Goal: Transaction & Acquisition: Purchase product/service

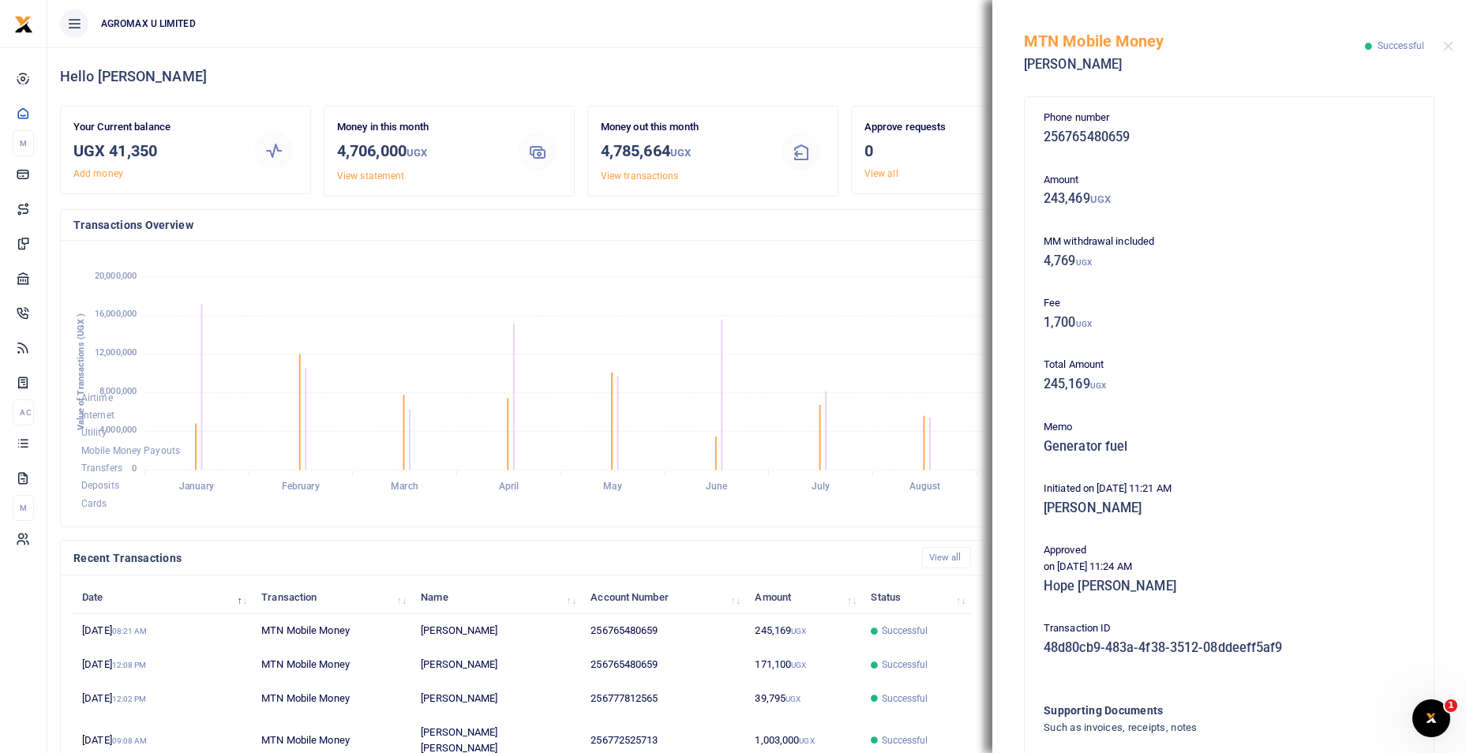
scroll to position [210, 301]
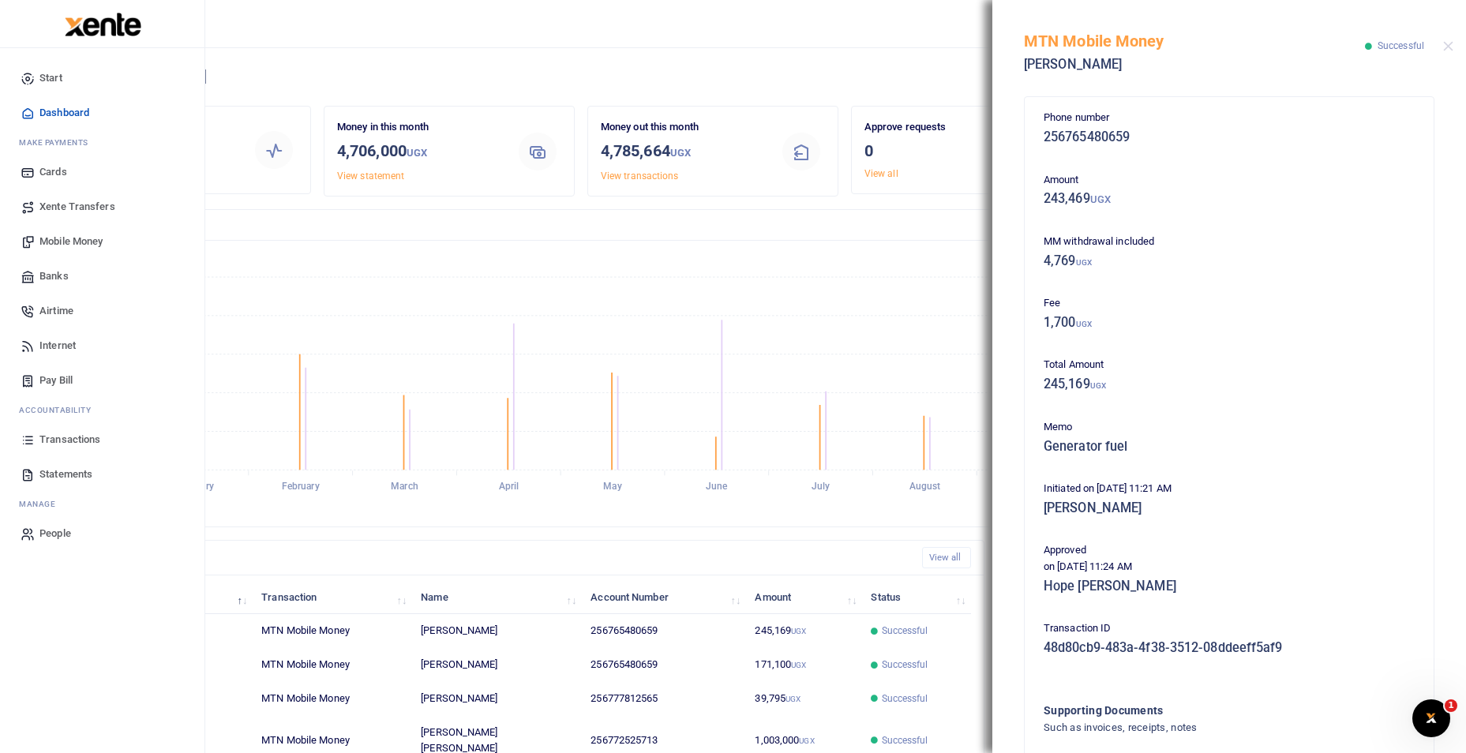
click at [43, 110] on span "Dashboard" at bounding box center [64, 113] width 50 height 16
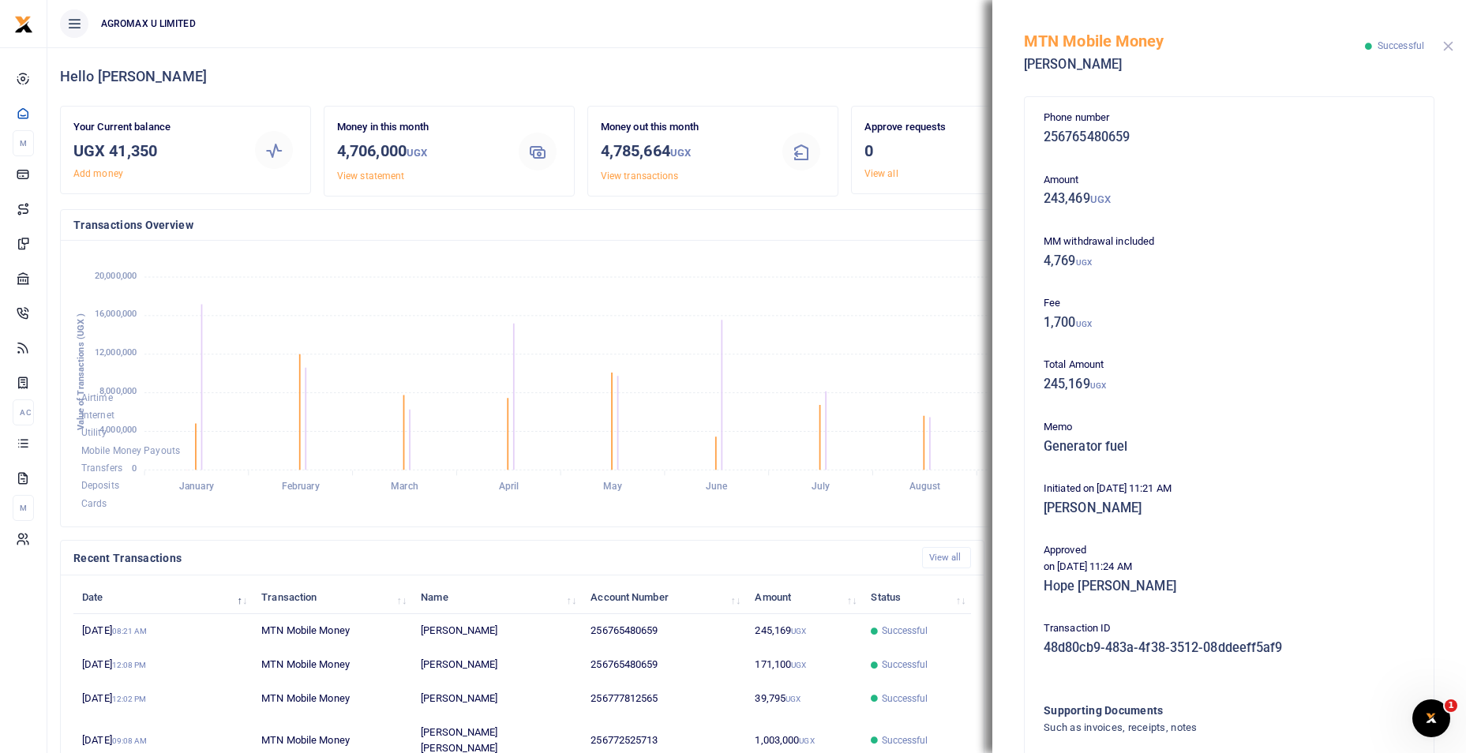
click at [1447, 43] on button "Close" at bounding box center [1448, 46] width 10 height 10
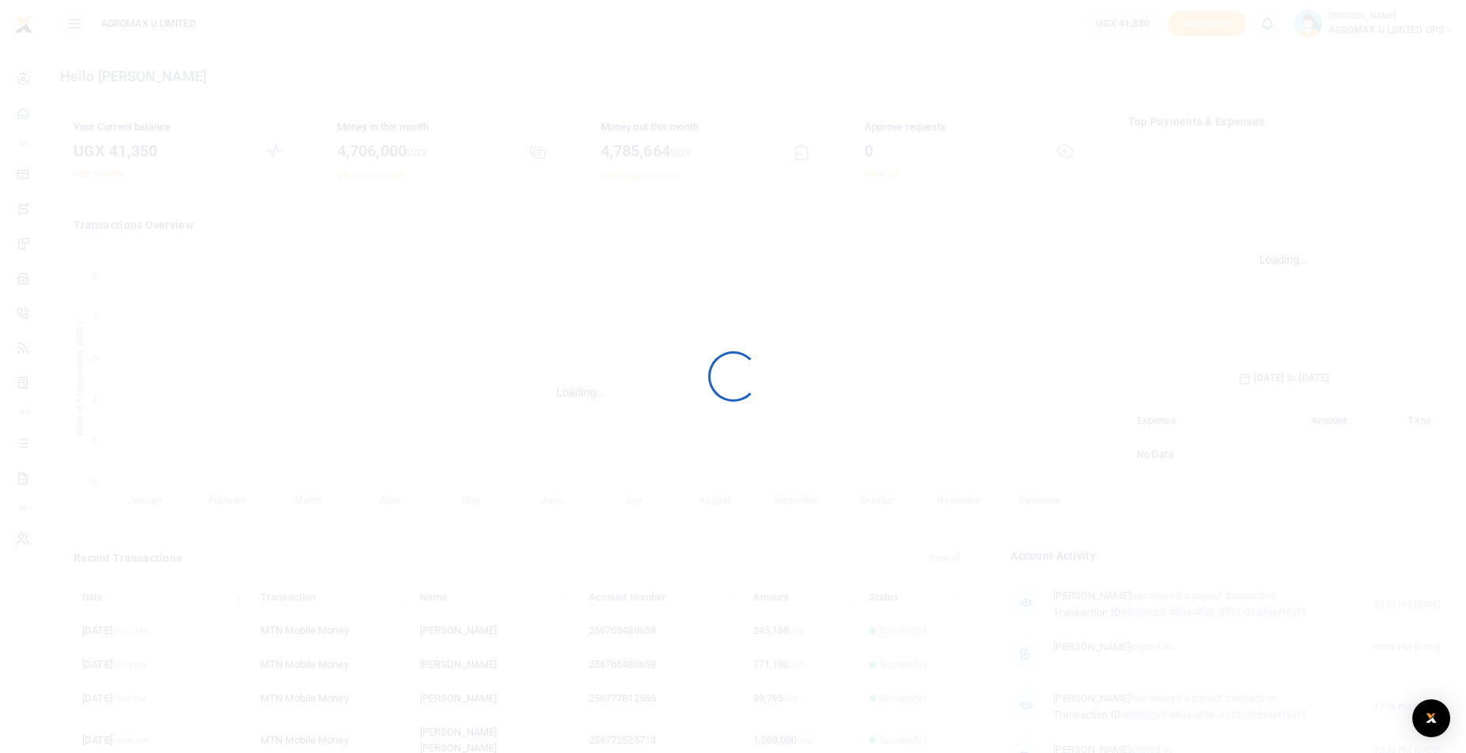
scroll to position [235, 301]
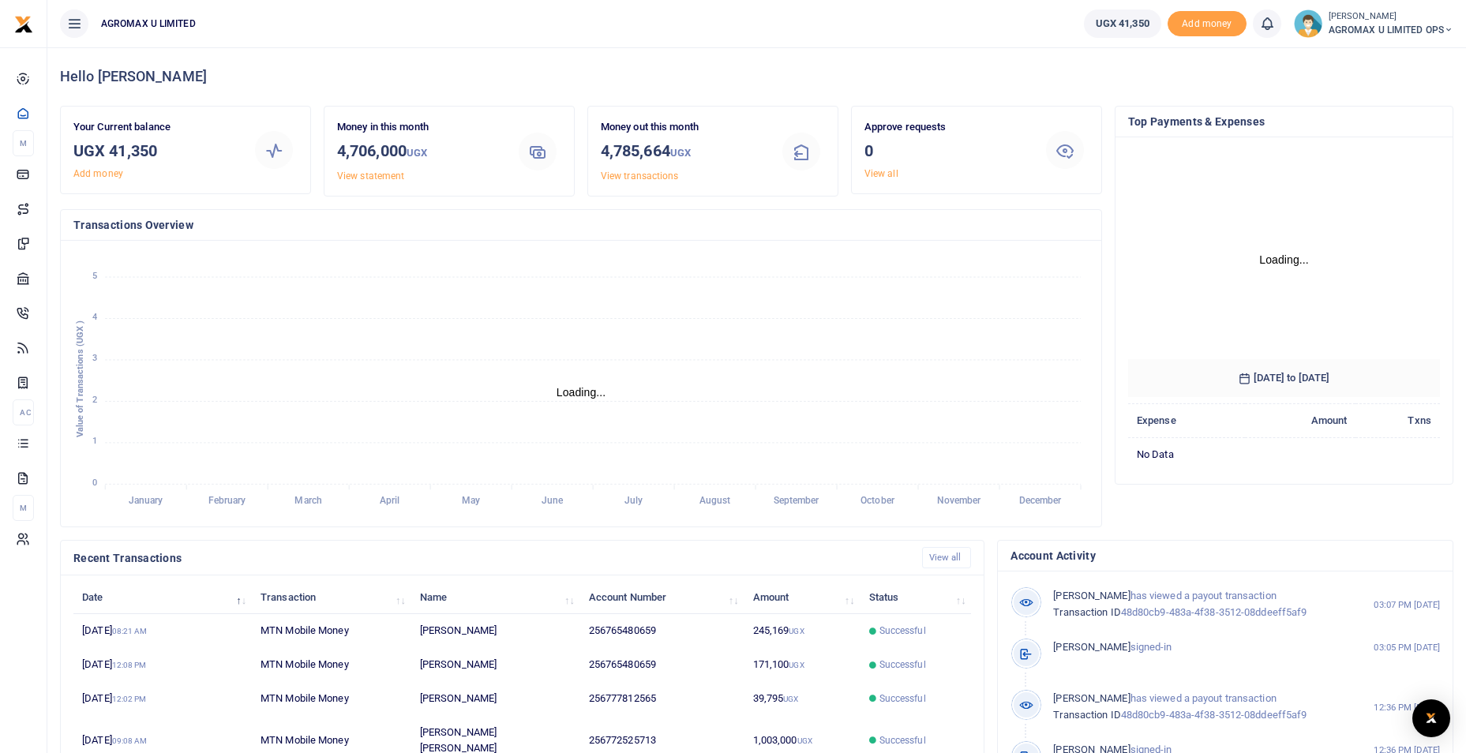
click at [1446, 28] on icon at bounding box center [1447, 29] width 9 height 11
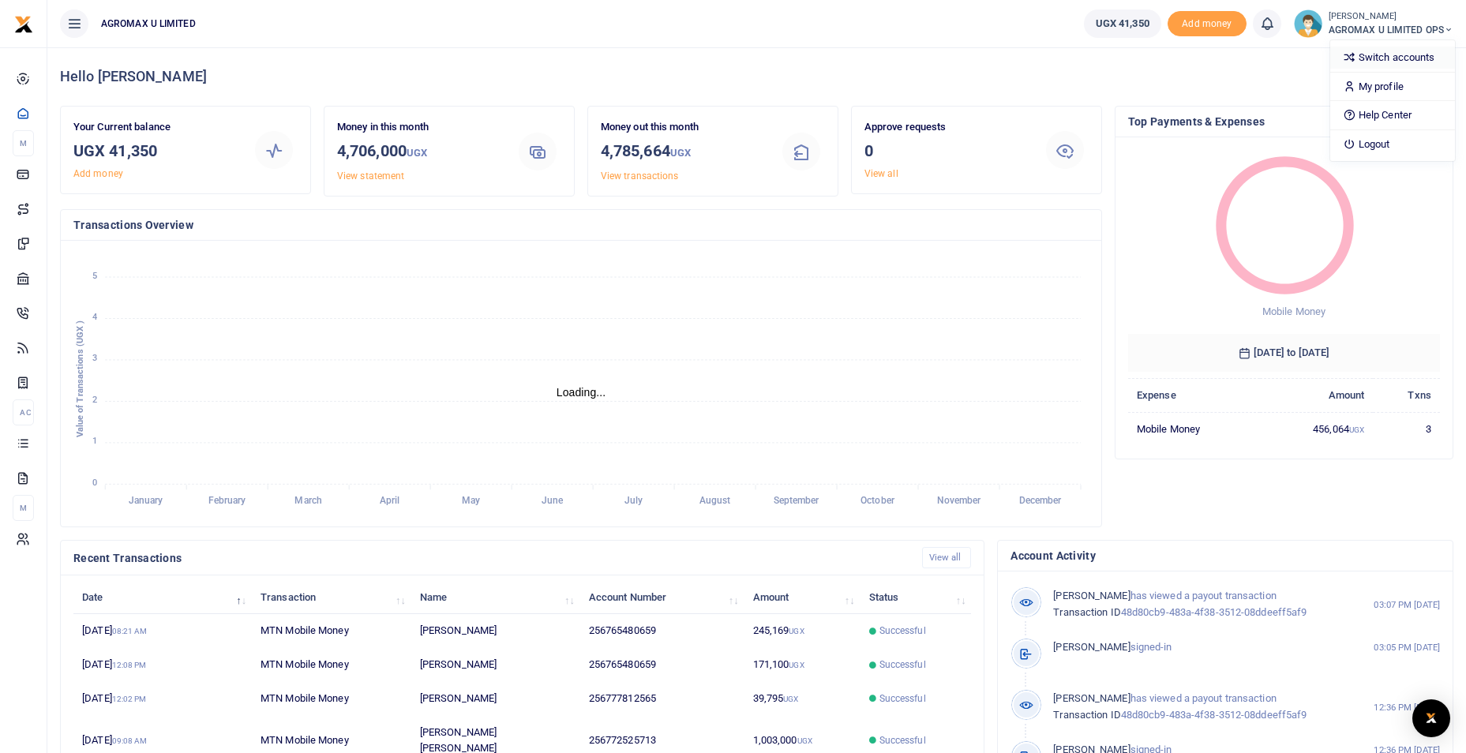
scroll to position [13, 13]
click at [1392, 55] on link "Switch accounts" at bounding box center [1392, 58] width 125 height 22
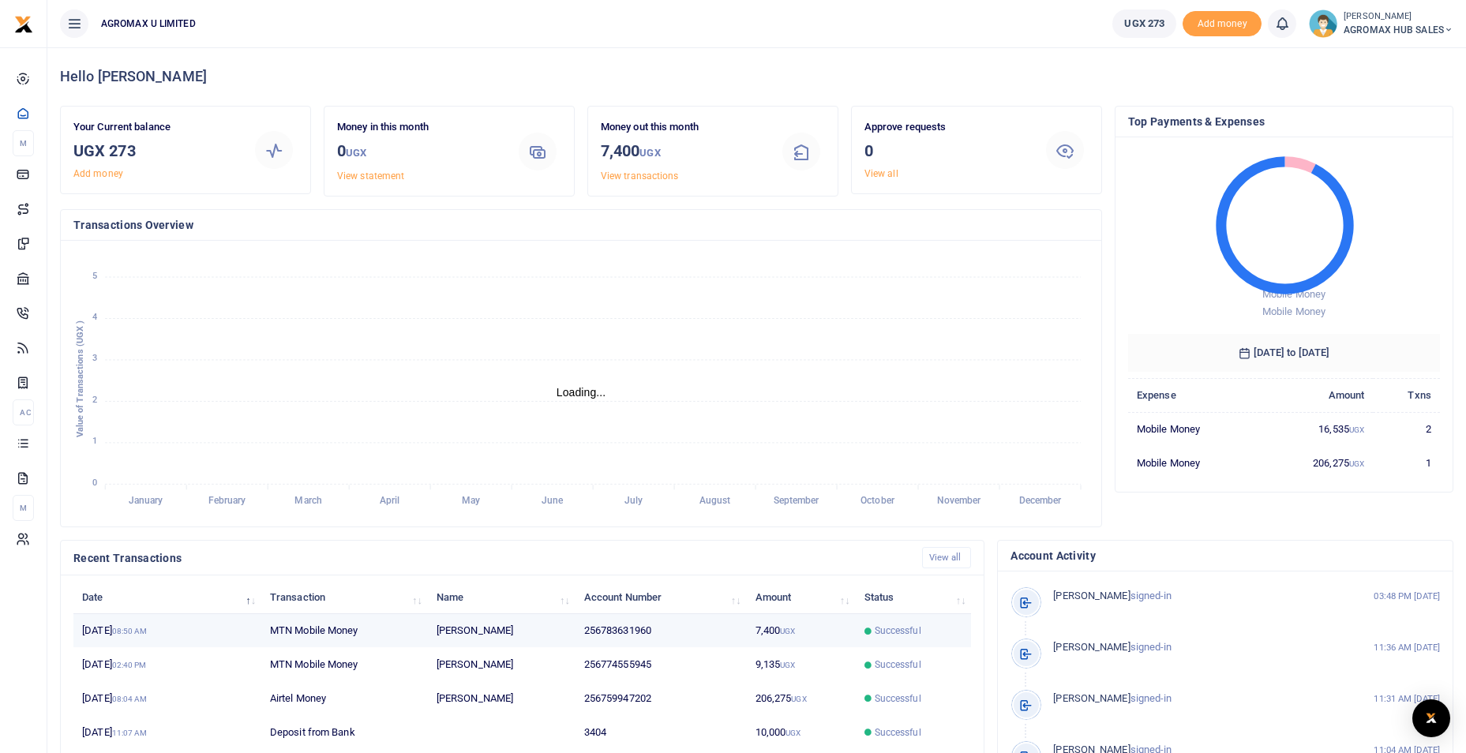
scroll to position [13, 13]
click at [642, 632] on td "256783631960" at bounding box center [660, 631] width 171 height 34
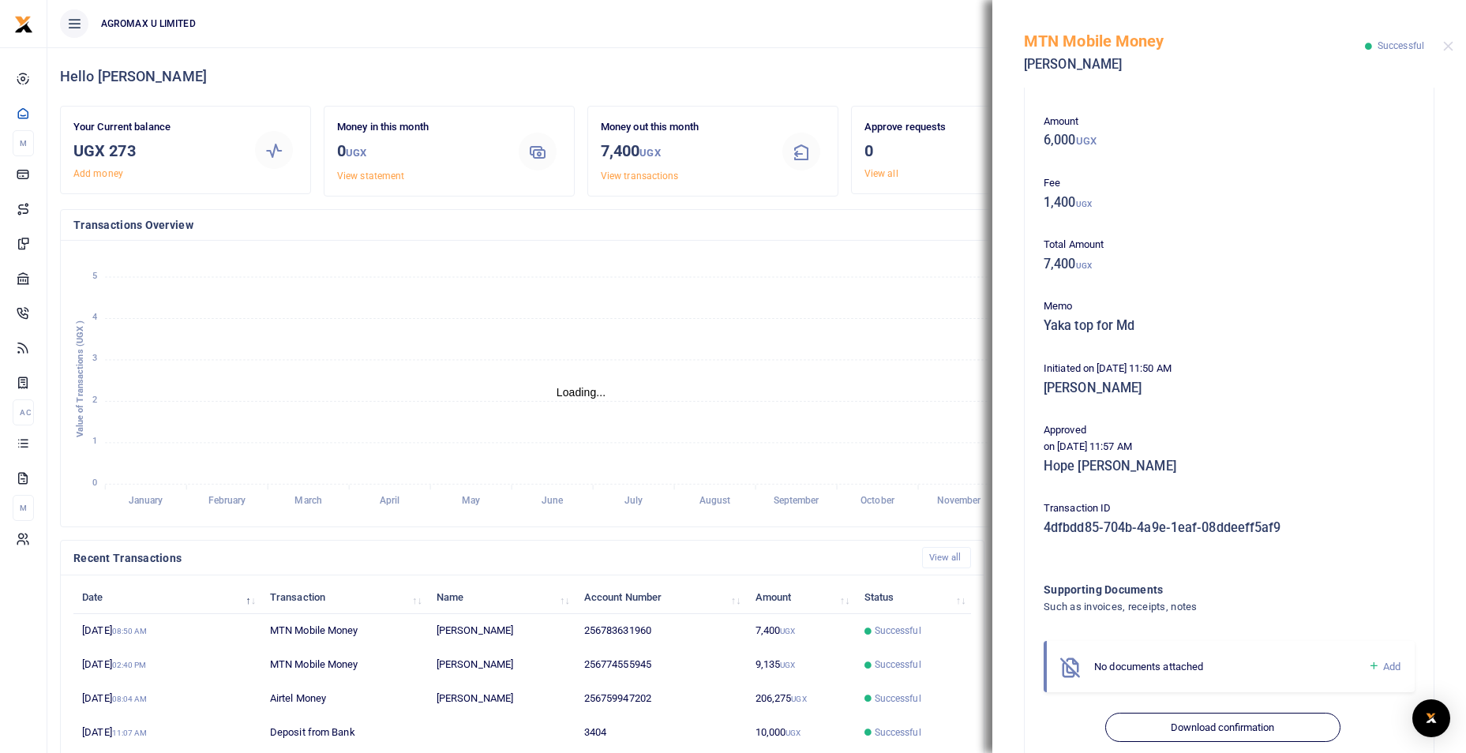
scroll to position [86, 0]
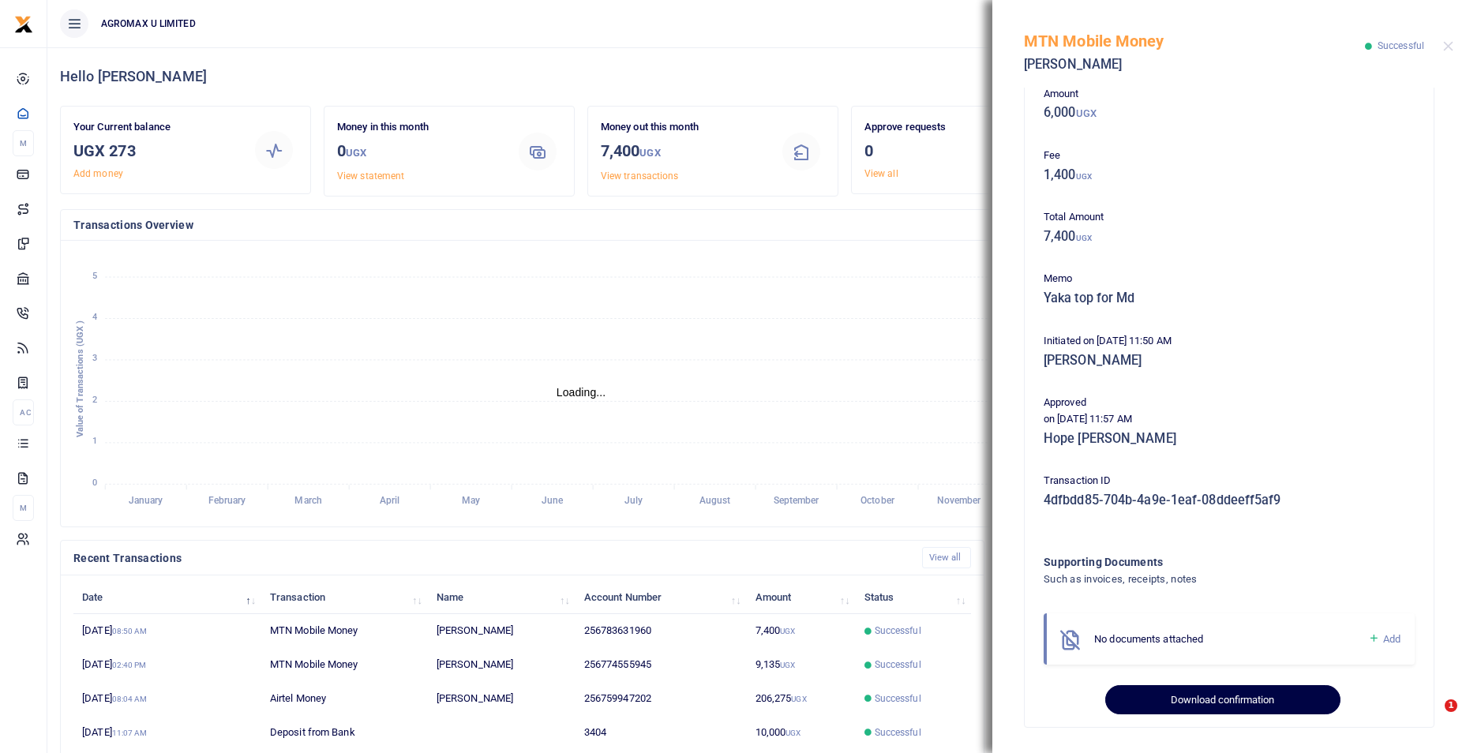
click at [1182, 703] on button "Download confirmation" at bounding box center [1222, 700] width 234 height 30
click at [1447, 47] on button "Close" at bounding box center [1448, 46] width 10 height 10
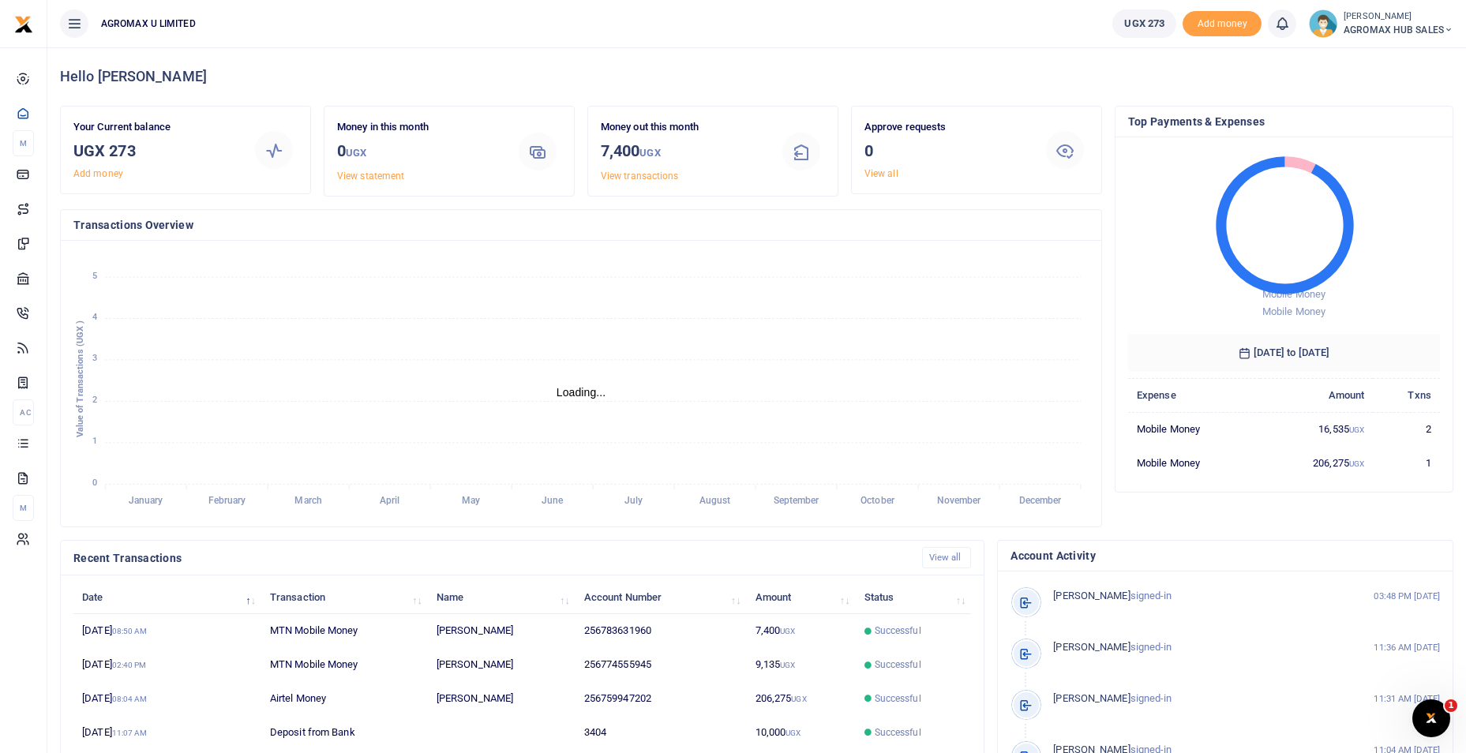
click at [1446, 28] on icon at bounding box center [1447, 29] width 9 height 11
click at [1397, 58] on link "Switch accounts" at bounding box center [1391, 58] width 125 height 22
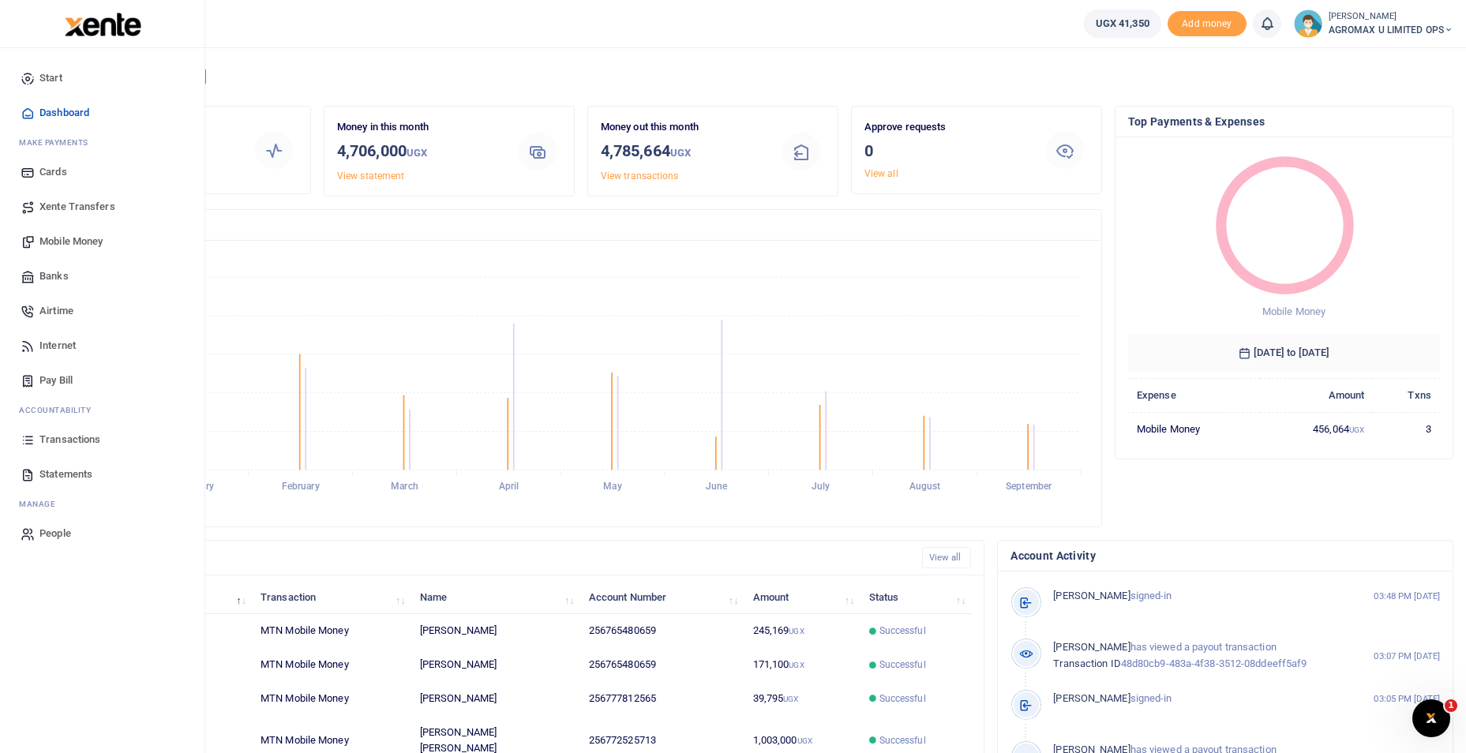
click at [73, 236] on span "Mobile Money" at bounding box center [70, 242] width 63 height 16
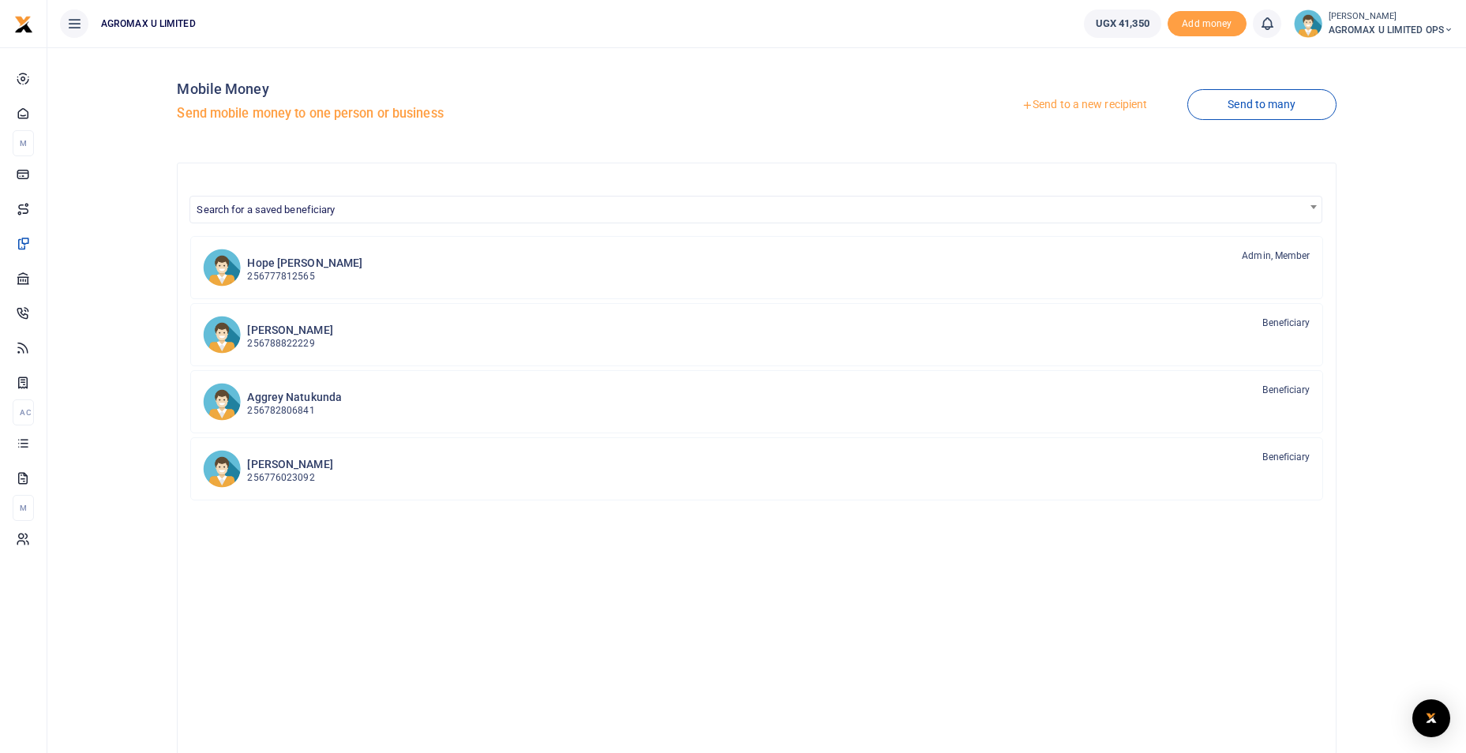
click at [1069, 103] on link "Send to a new recipient" at bounding box center [1084, 105] width 206 height 28
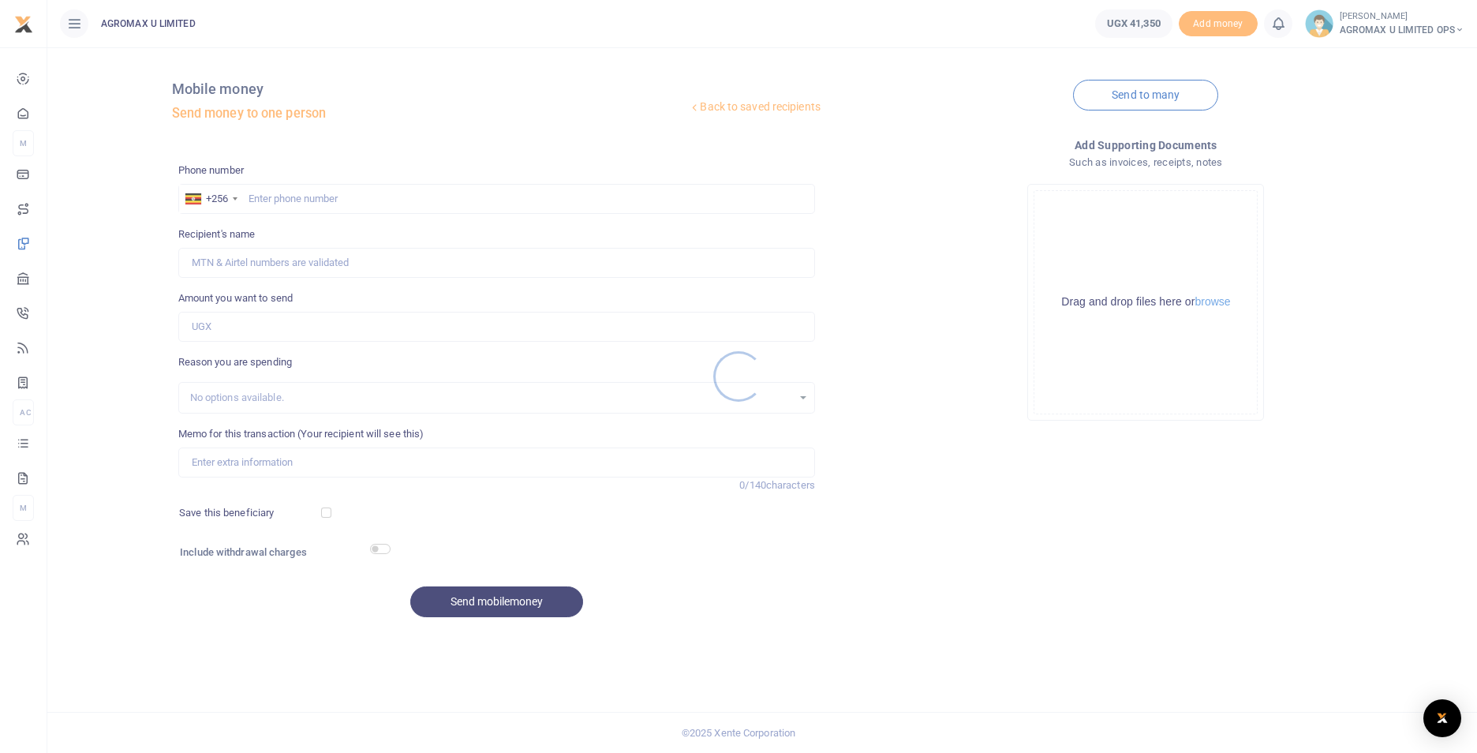
click at [309, 193] on div at bounding box center [738, 376] width 1477 height 753
click at [322, 202] on div at bounding box center [738, 376] width 1477 height 753
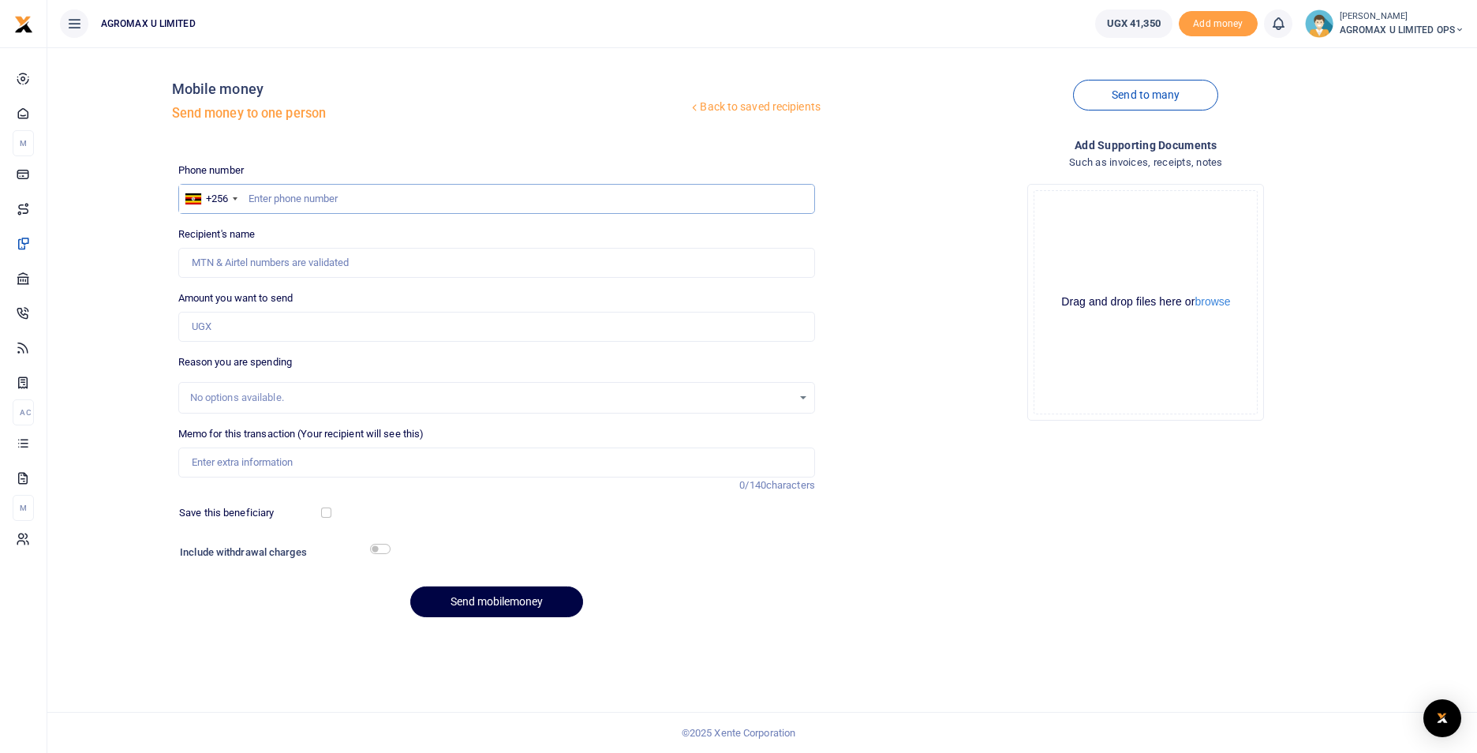
click at [307, 192] on input "text" at bounding box center [496, 199] width 637 height 30
type input "772594031"
type input "Simon Peter Arionga"
type input "772594031"
click at [257, 338] on input "Amount you want to send" at bounding box center [496, 327] width 637 height 30
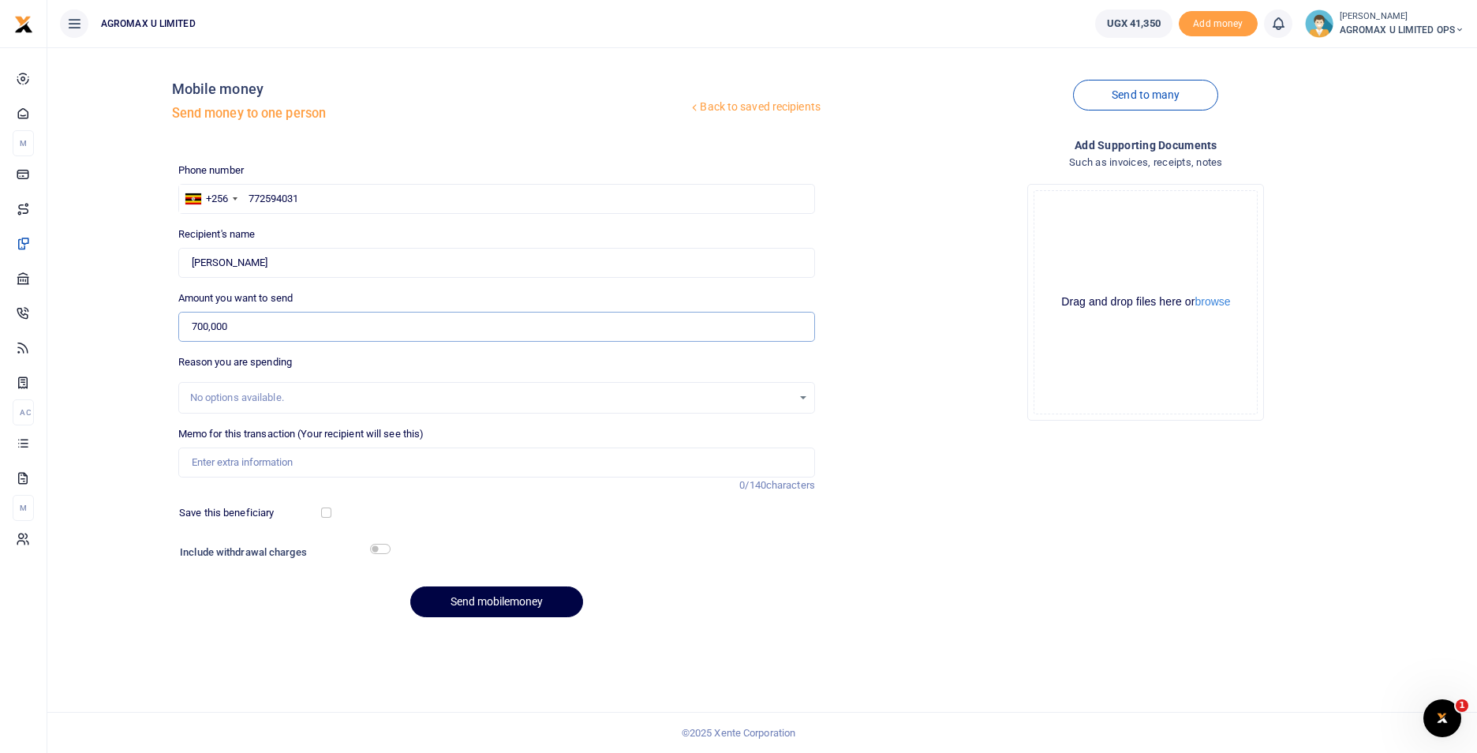
type input "700,000"
click at [271, 459] on input "Memo for this transaction (Your recipient will see this)" at bounding box center [496, 462] width 637 height 30
type input "transportation of bikes"
click at [466, 601] on button "Send mobilemoney" at bounding box center [496, 601] width 173 height 31
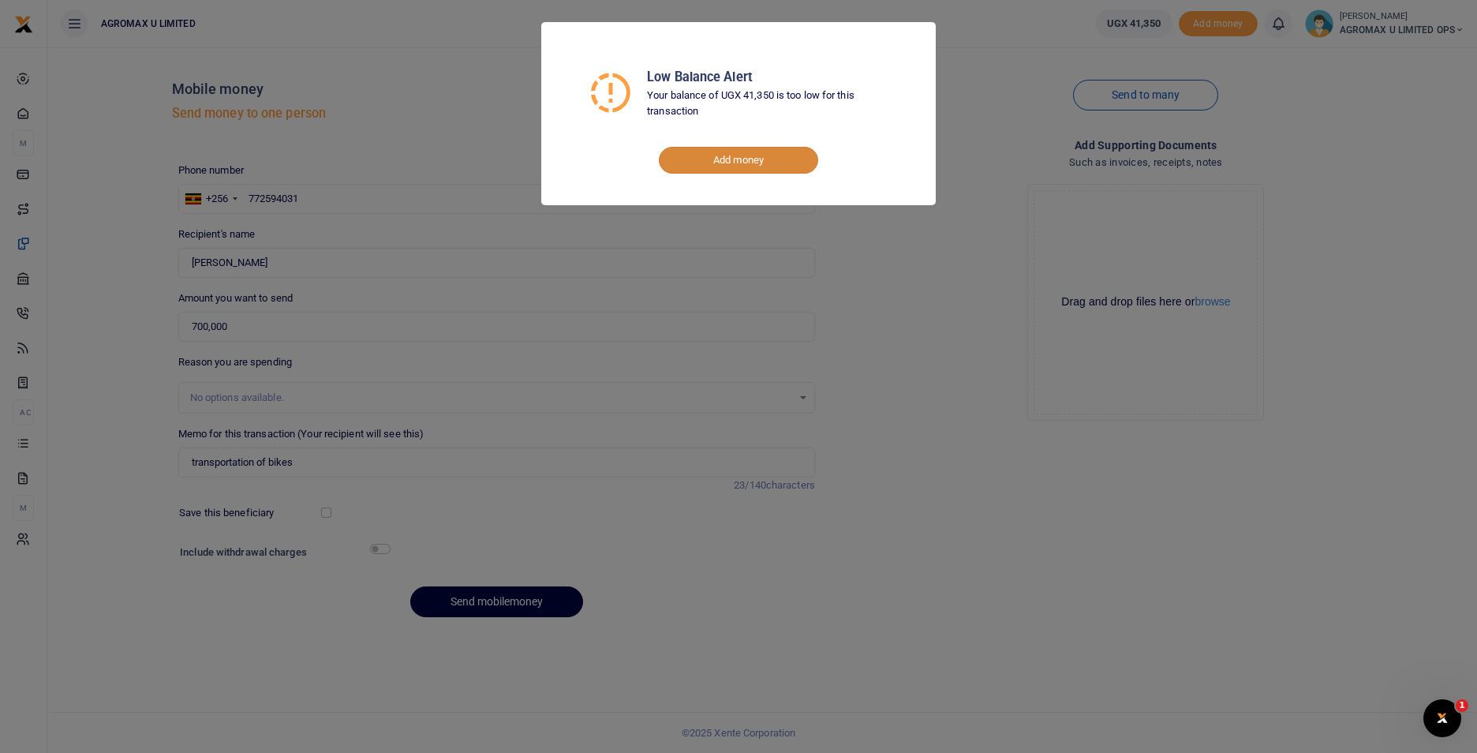
click at [760, 158] on link "Add money" at bounding box center [738, 160] width 159 height 27
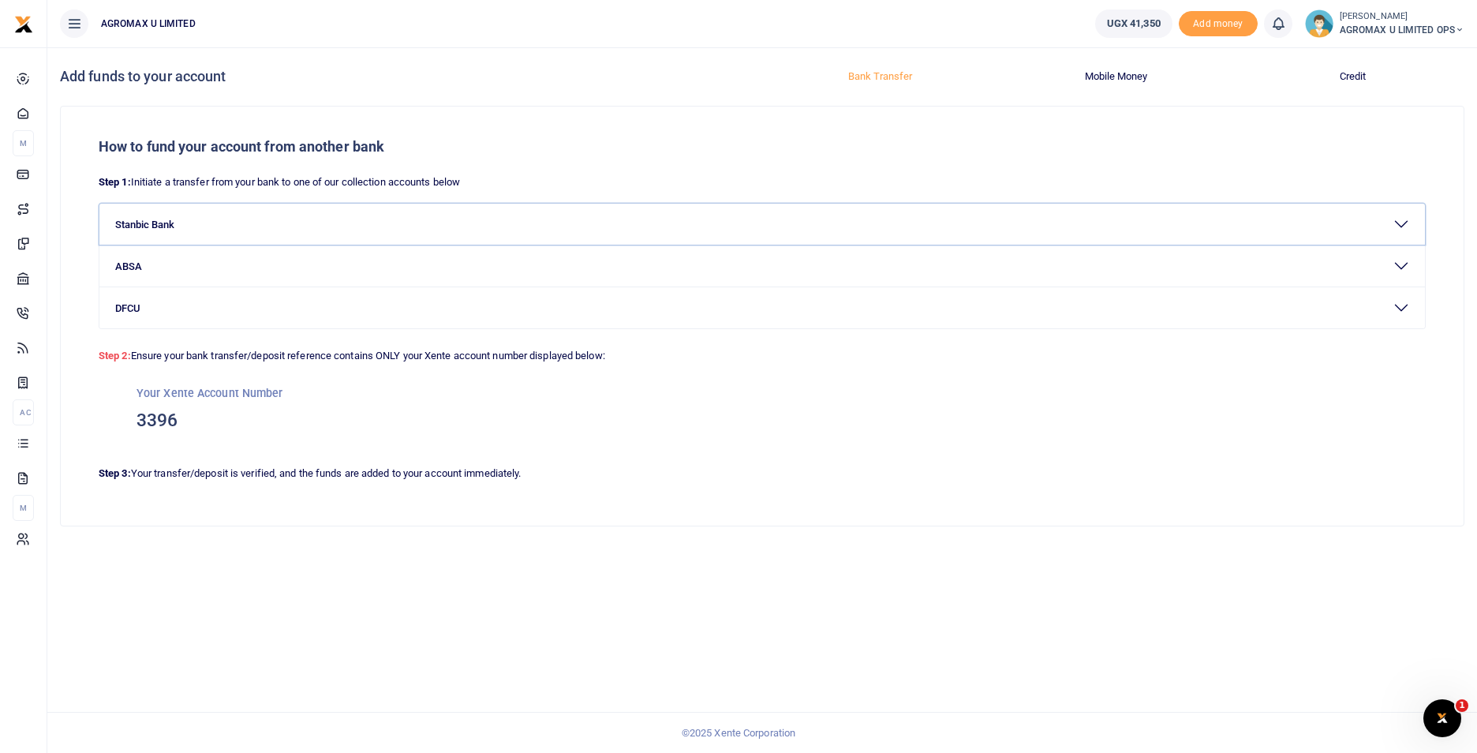
click at [195, 219] on button "Stanbic Bank" at bounding box center [762, 224] width 1326 height 41
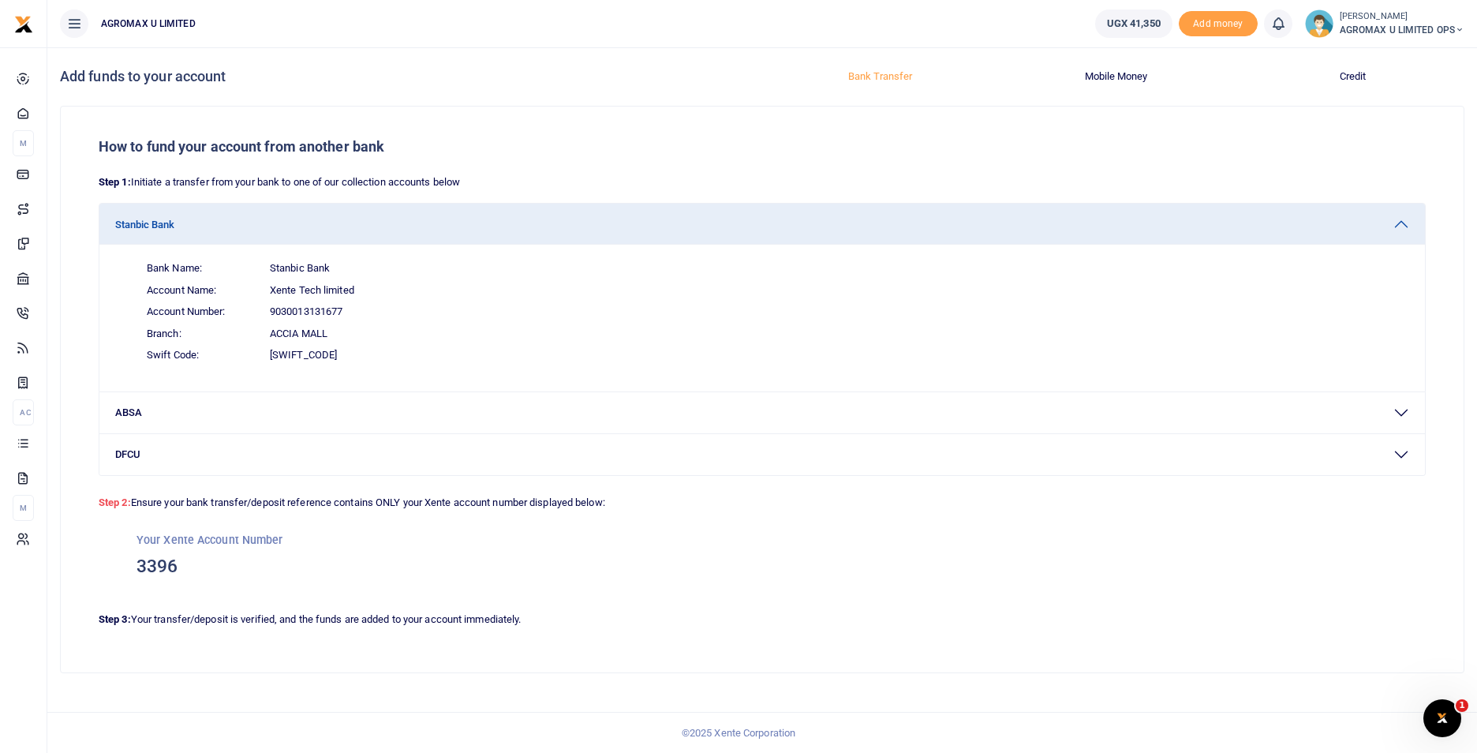
click at [331, 351] on span "Swift Code: SBICUGKX" at bounding box center [771, 355] width 1275 height 22
click at [289, 563] on h3 "3396" at bounding box center [763, 567] width 1252 height 24
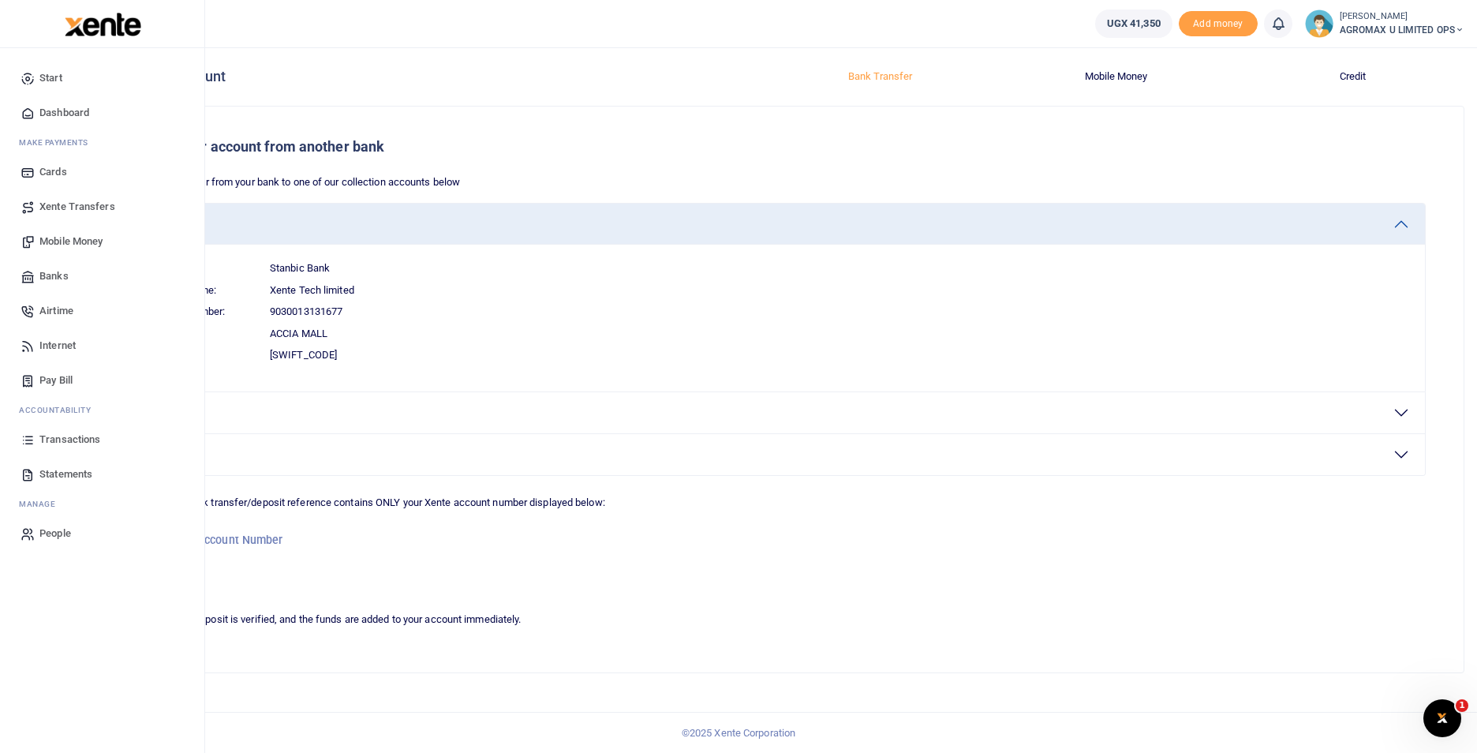
click at [62, 117] on span "Dashboard" at bounding box center [64, 113] width 50 height 16
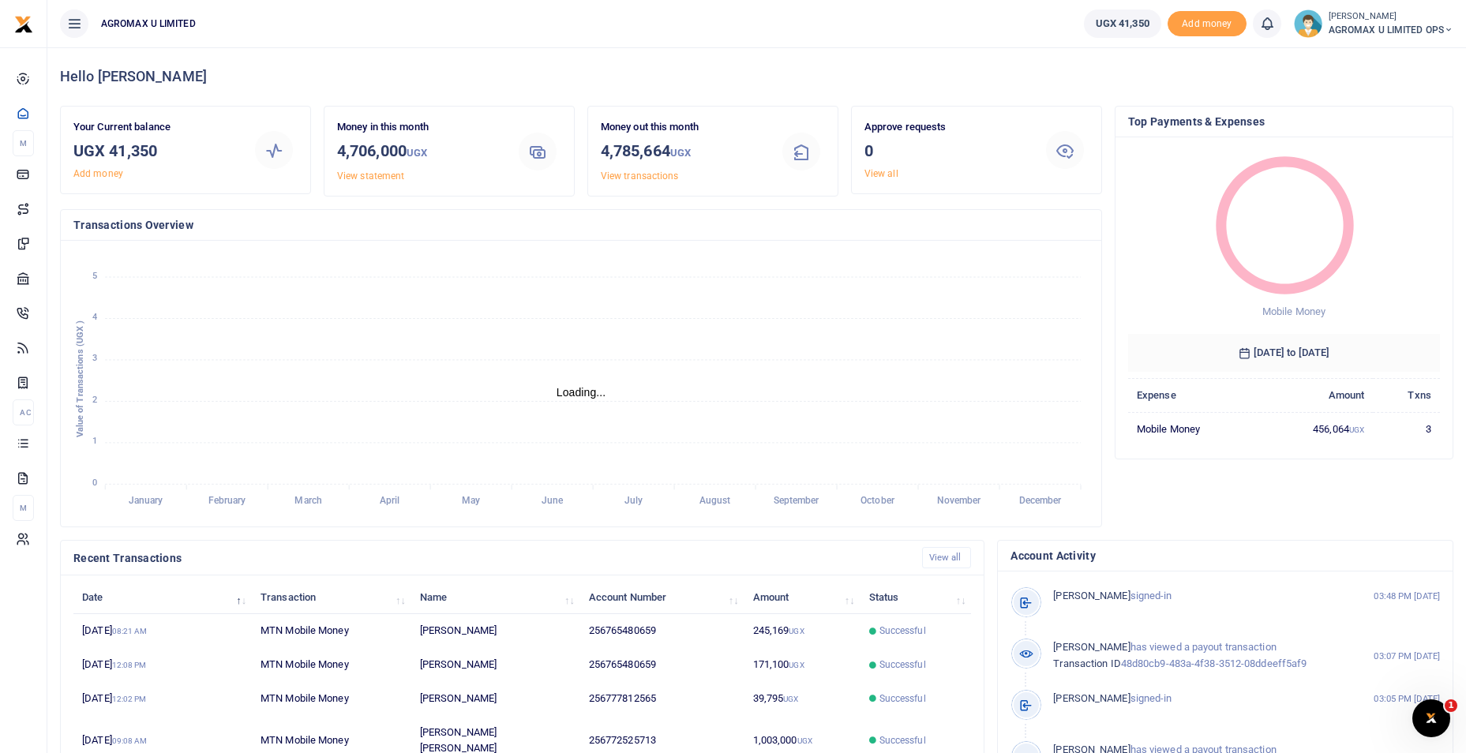
scroll to position [13, 13]
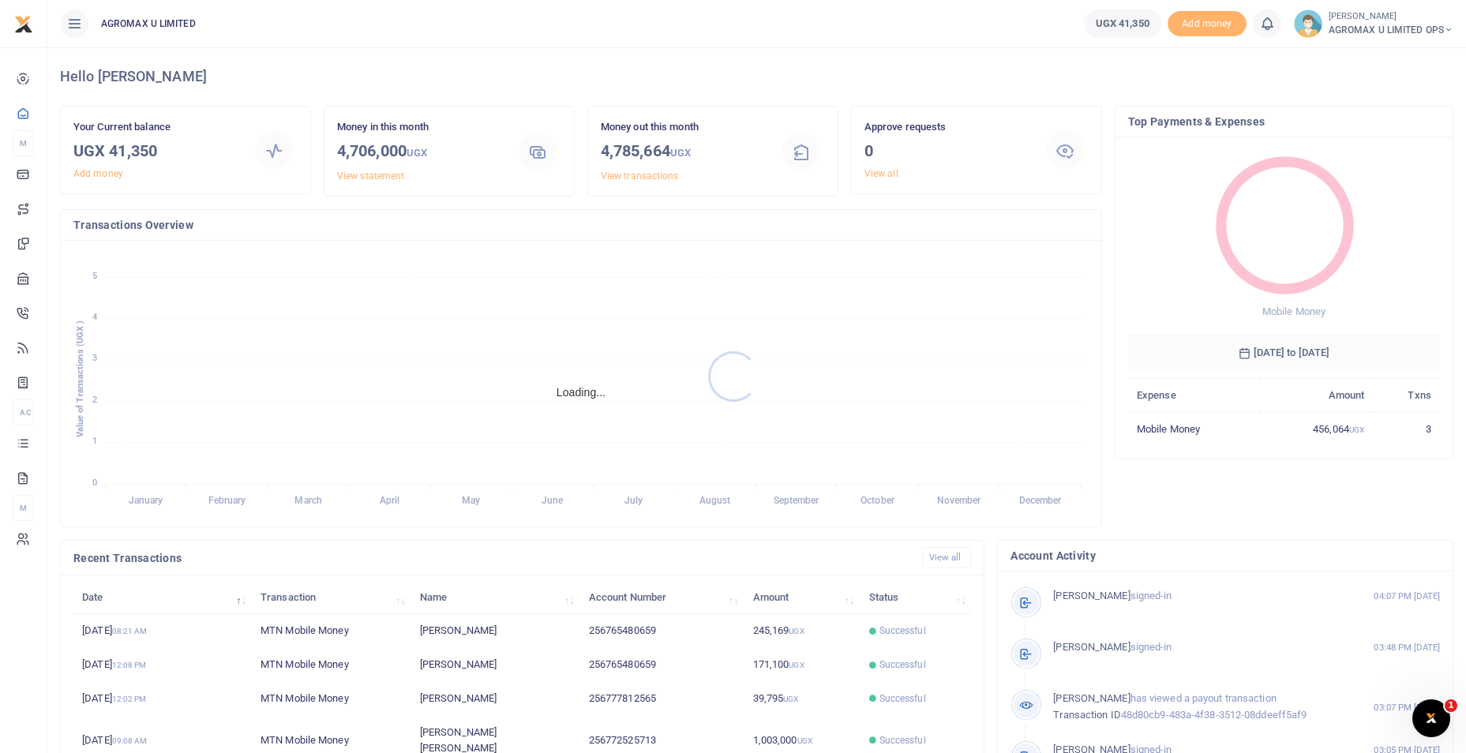
scroll to position [13, 13]
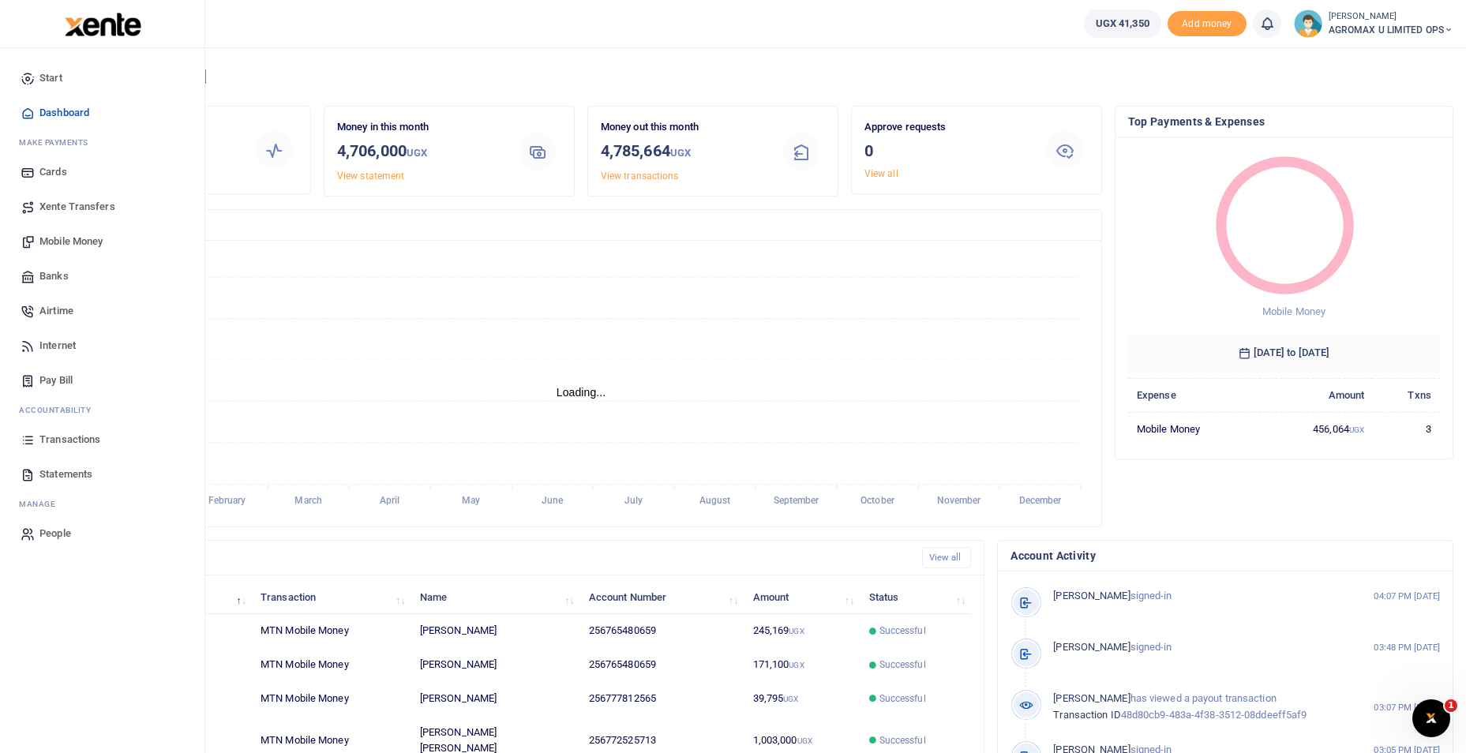
click at [56, 110] on span "Dashboard" at bounding box center [64, 113] width 50 height 16
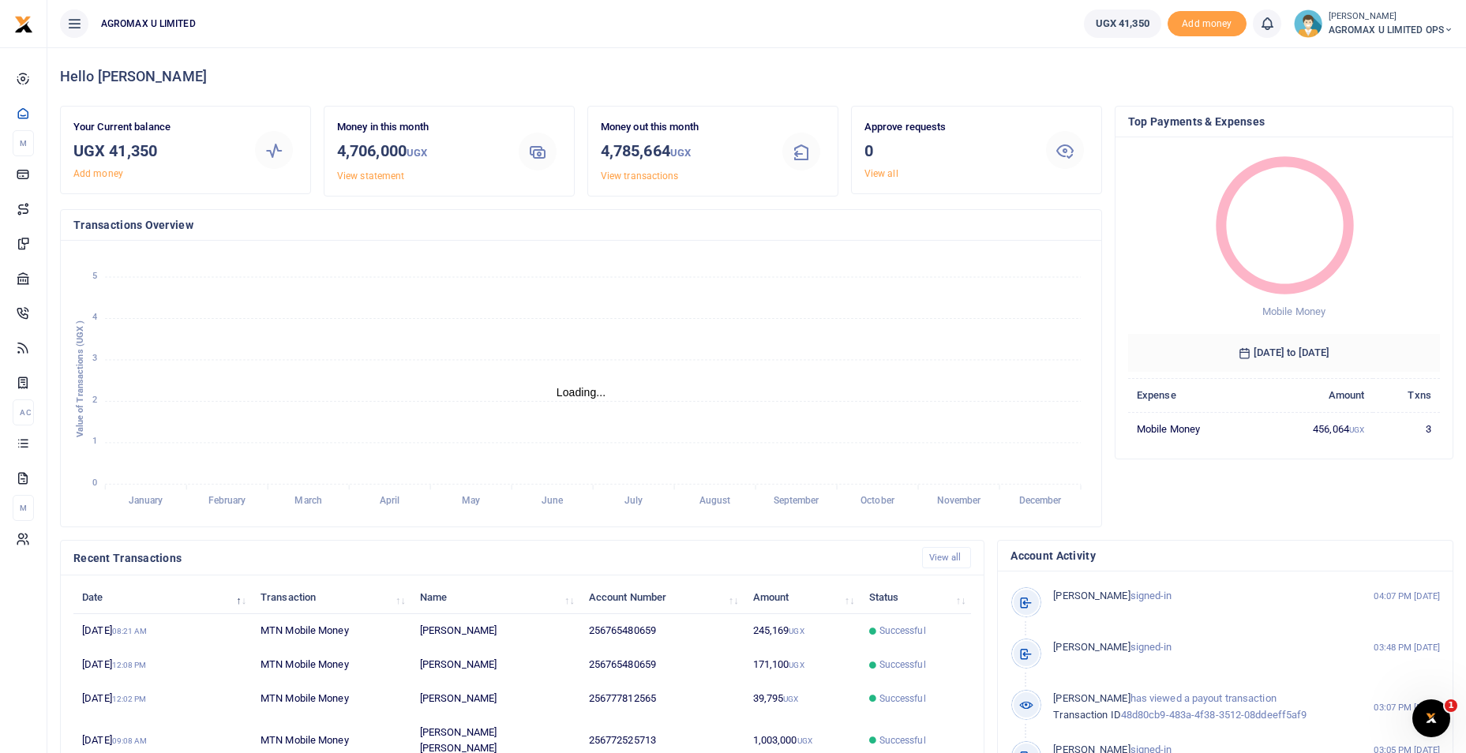
scroll to position [13, 13]
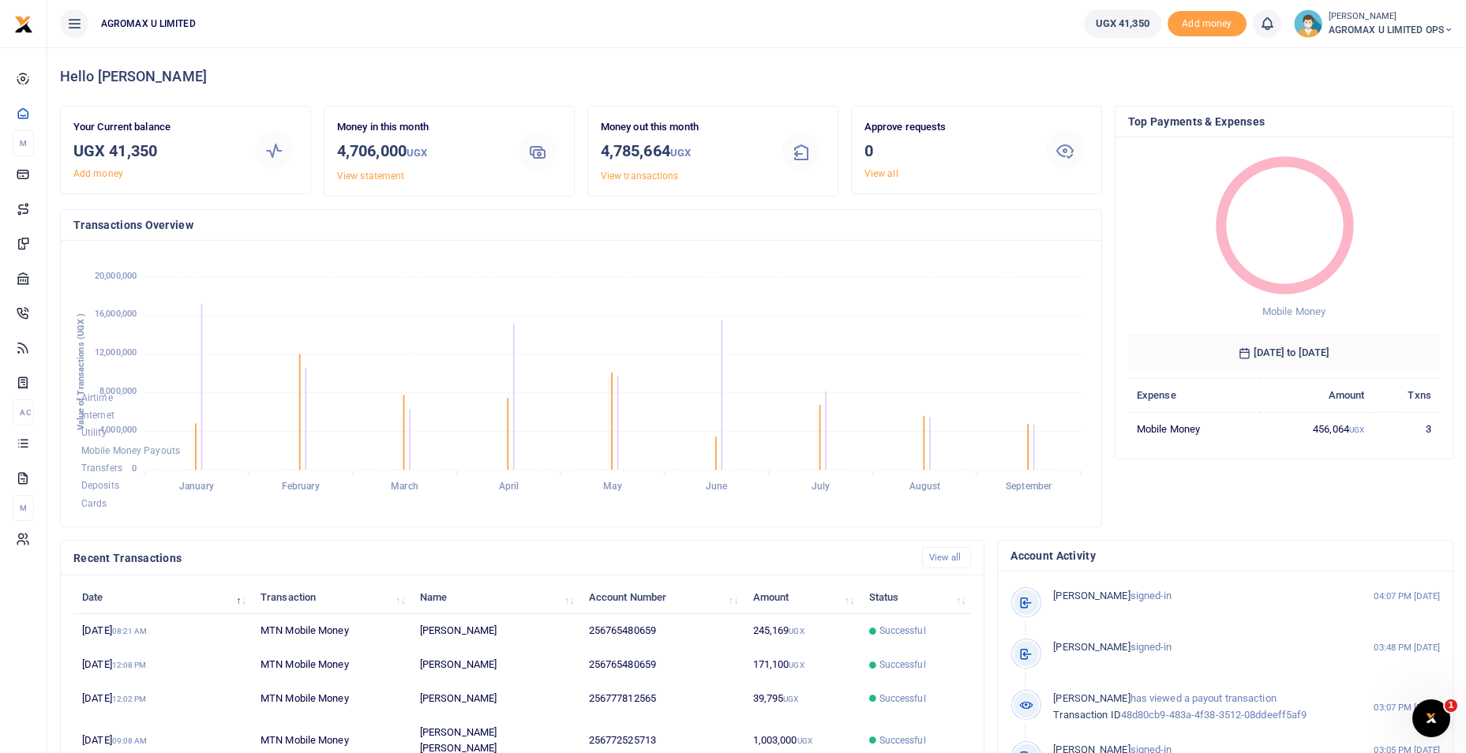
drag, startPoint x: 1443, startPoint y: 28, endPoint x: 1421, endPoint y: 41, distance: 25.5
click at [1443, 28] on icon at bounding box center [1447, 29] width 9 height 11
click at [1363, 54] on link "Switch accounts" at bounding box center [1392, 58] width 125 height 22
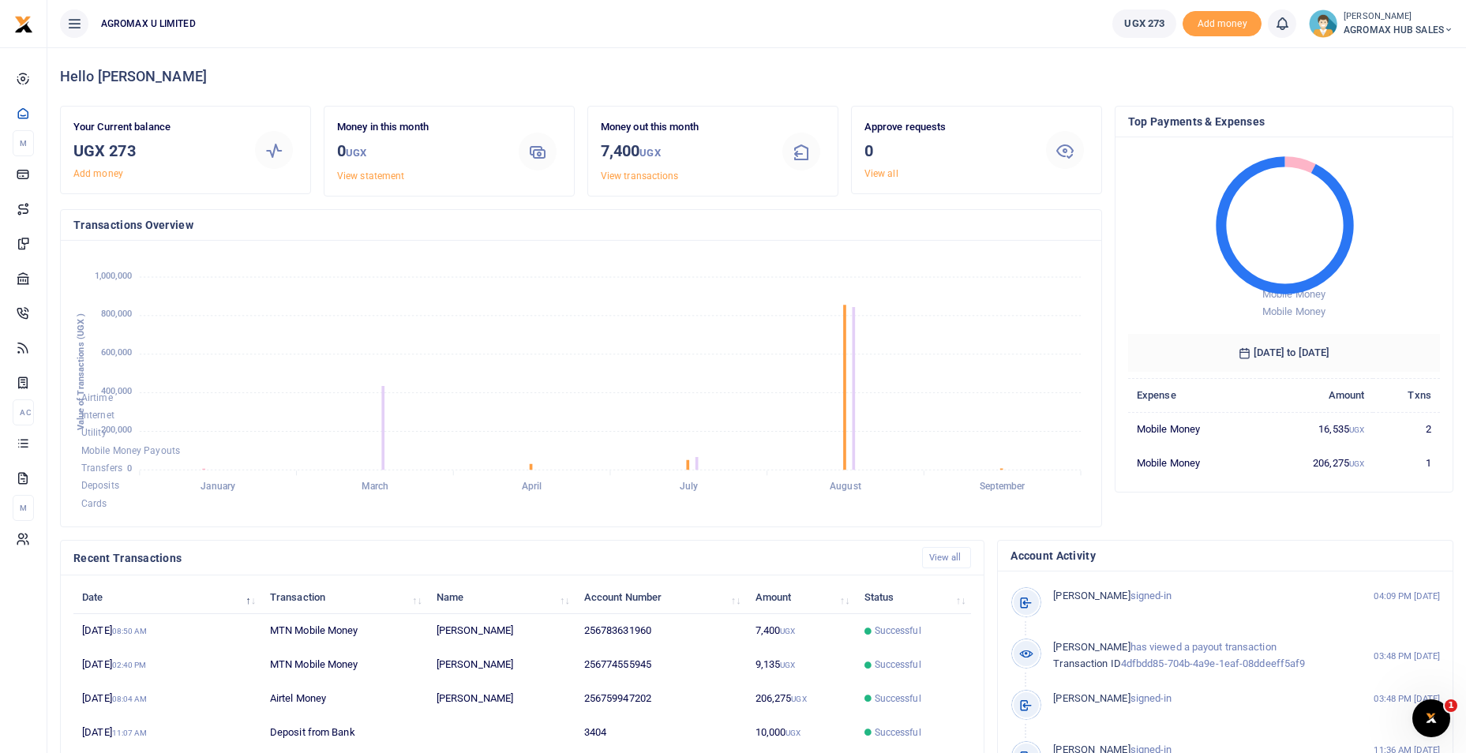
scroll to position [13, 13]
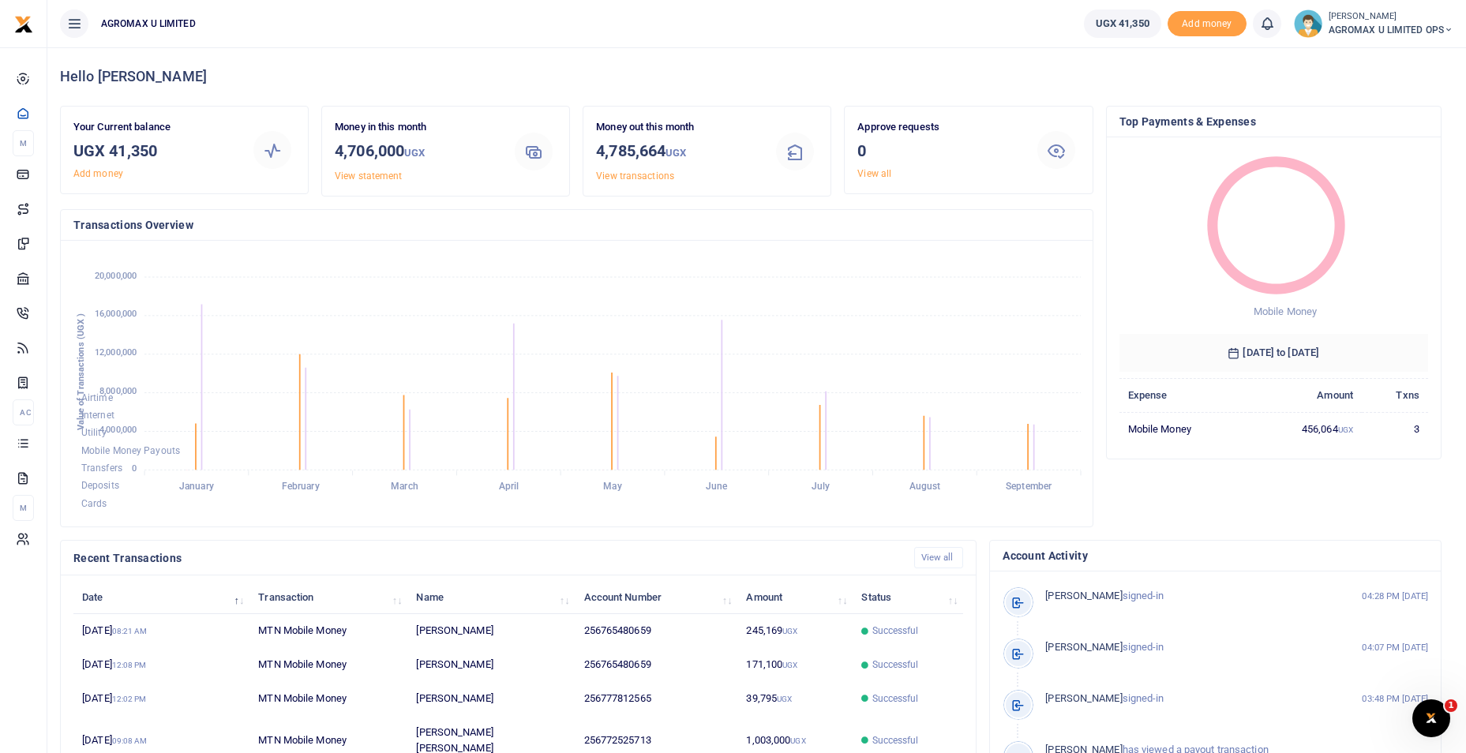
scroll to position [13, 13]
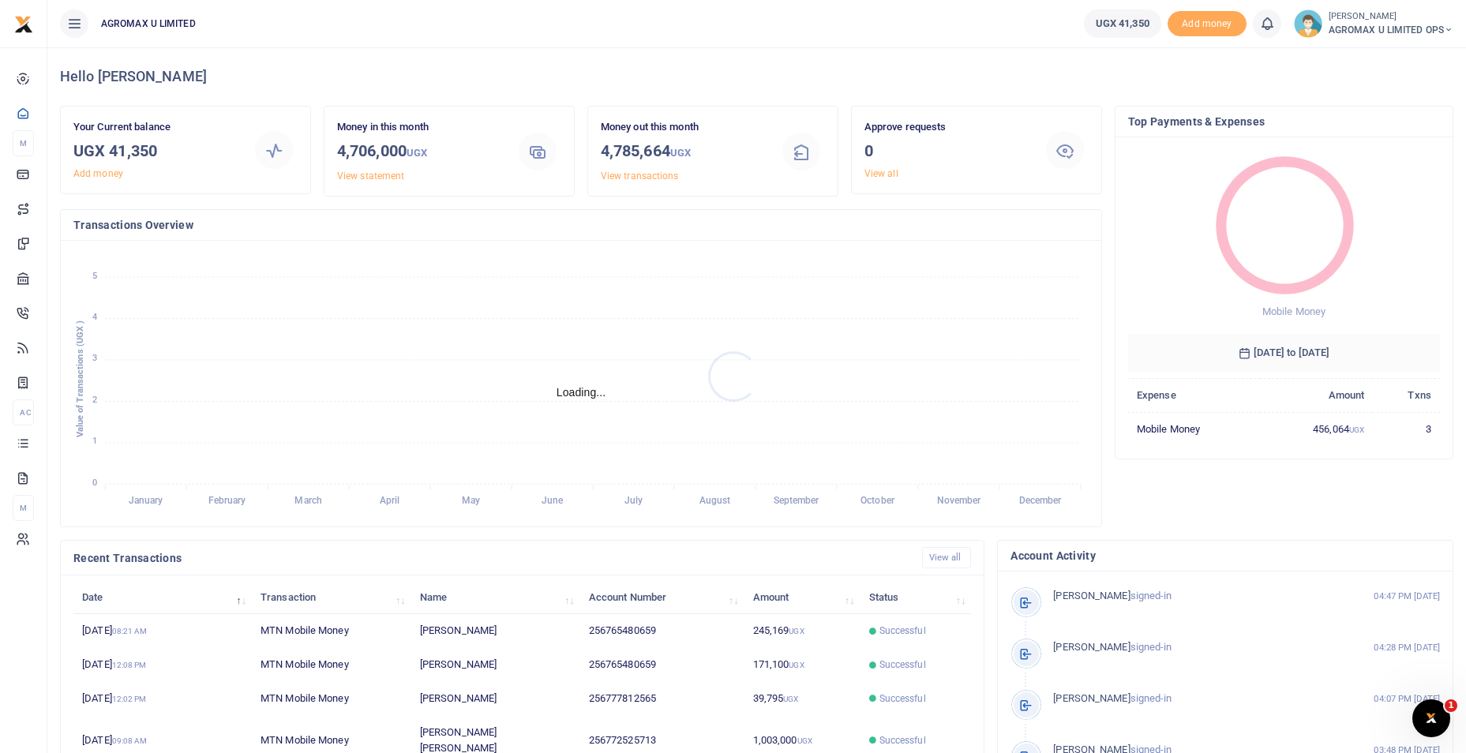
scroll to position [13, 13]
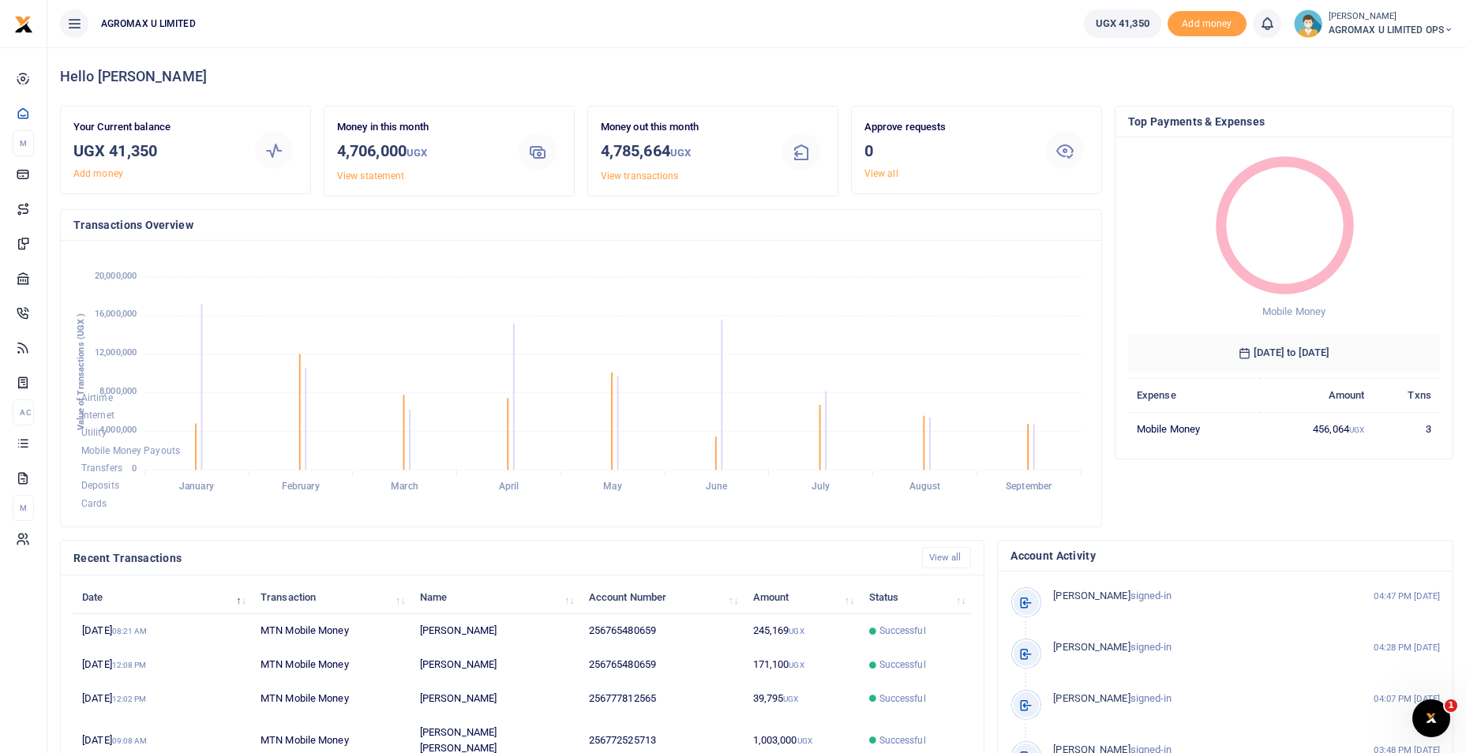
click at [1455, 28] on li "Sarah Kizza AGROMAX U LIMITED OPS Switch accounts My profile Help Center Logout" at bounding box center [1373, 23] width 172 height 28
click at [1444, 27] on icon at bounding box center [1447, 29] width 9 height 11
click at [1404, 67] on link "Switch accounts" at bounding box center [1392, 58] width 125 height 22
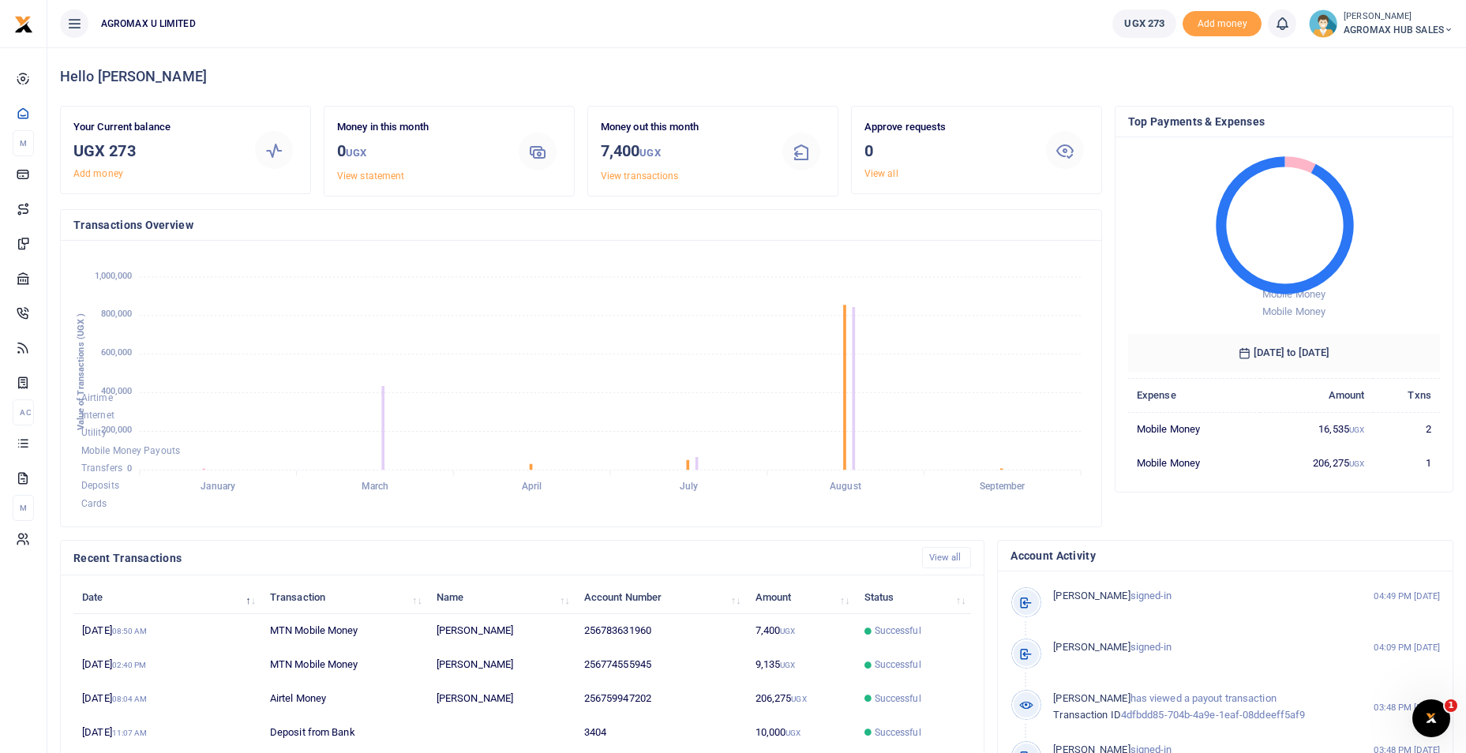
click at [1447, 28] on icon at bounding box center [1447, 29] width 9 height 11
click at [1404, 54] on link "Switch accounts" at bounding box center [1391, 58] width 125 height 22
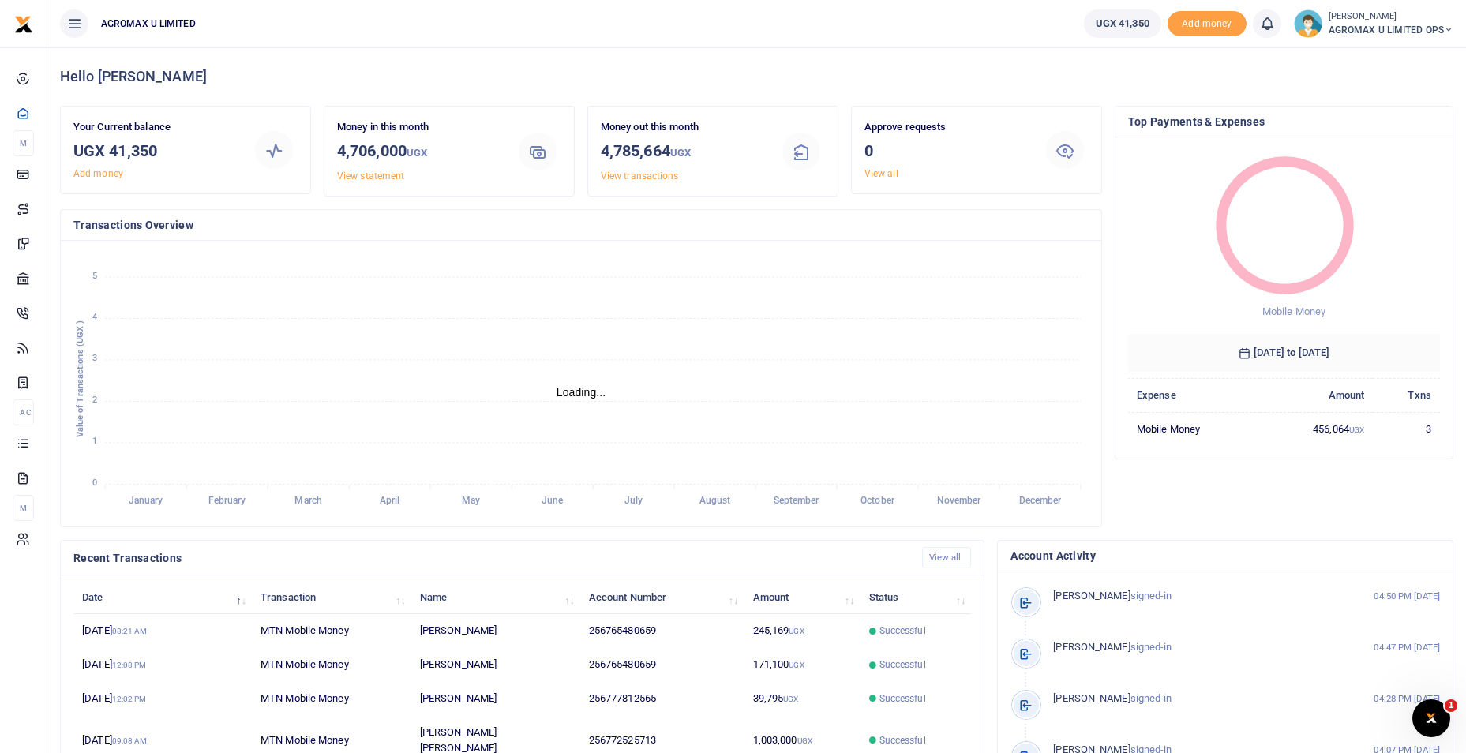
scroll to position [13, 13]
